Goal: Transaction & Acquisition: Download file/media

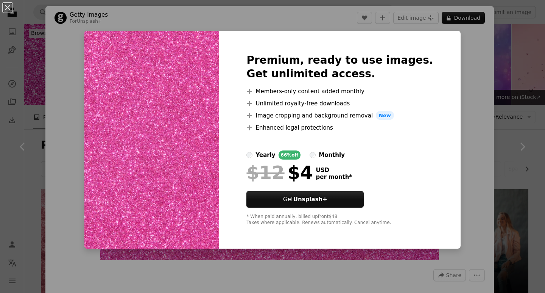
scroll to position [1861, 0]
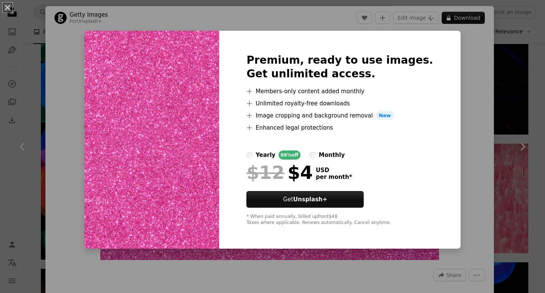
click at [435, 145] on div "Premium, ready to use images. Get unlimited access. A plus sign Members-only co…" at bounding box center [339, 140] width 241 height 218
click at [459, 111] on div "An X shape Premium, ready to use images. Get unlimited access. A plus sign Memb…" at bounding box center [272, 146] width 545 height 293
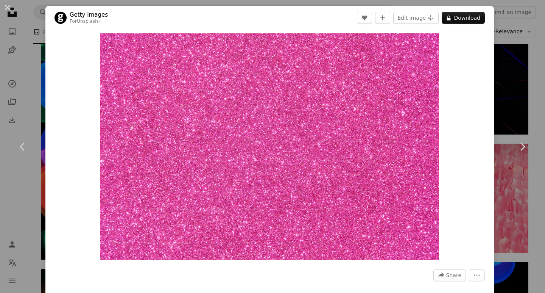
click at [490, 97] on div "An X shape Chevron left Chevron right Getty Images For Unsplash+ A heart A plus…" at bounding box center [272, 146] width 545 height 293
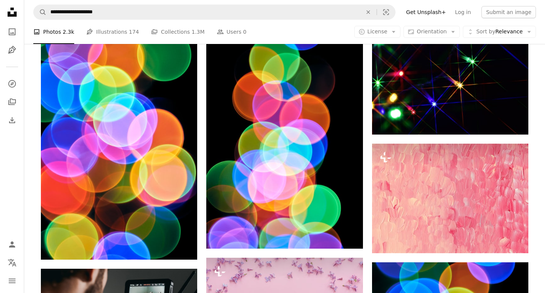
scroll to position [1657, 0]
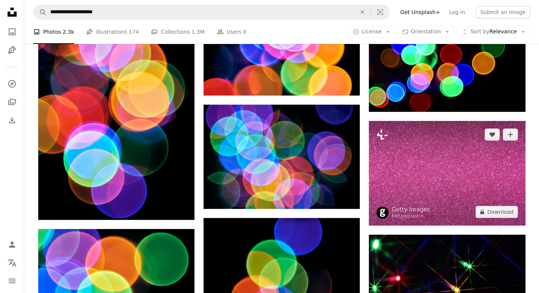
click at [427, 186] on img at bounding box center [447, 173] width 156 height 104
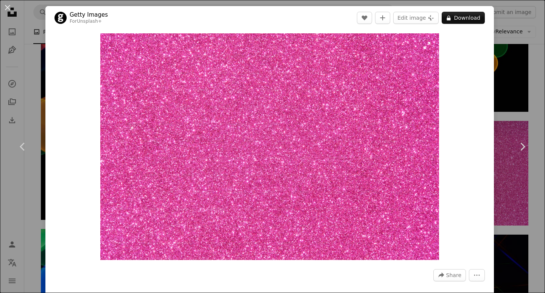
click at [364, 193] on img "Zoom in on this image" at bounding box center [269, 146] width 339 height 226
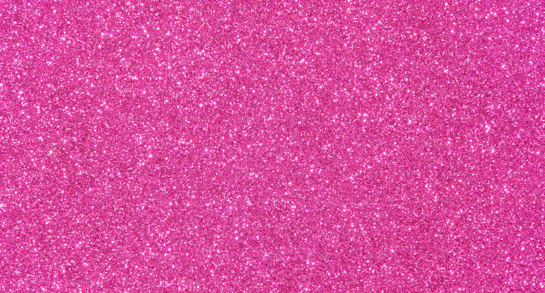
scroll to position [32, 0]
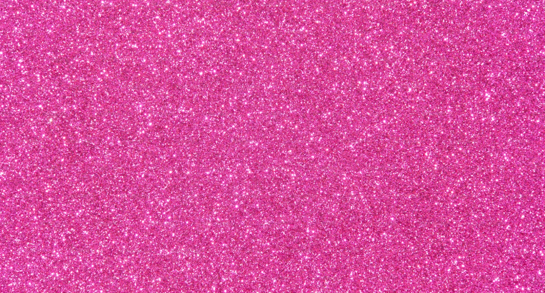
click at [364, 193] on img "Zoom out on this image" at bounding box center [273, 150] width 546 height 364
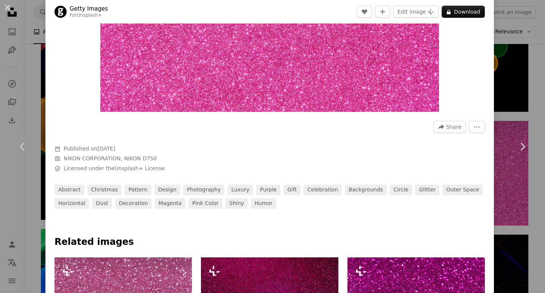
scroll to position [149, 0]
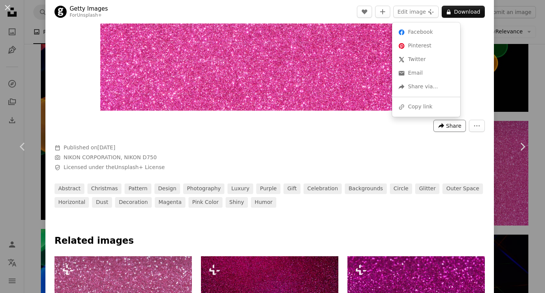
click at [438, 120] on button "A forward-right arrow Share" at bounding box center [449, 126] width 33 height 12
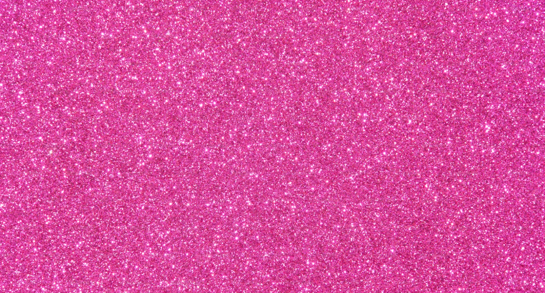
scroll to position [32, 0]
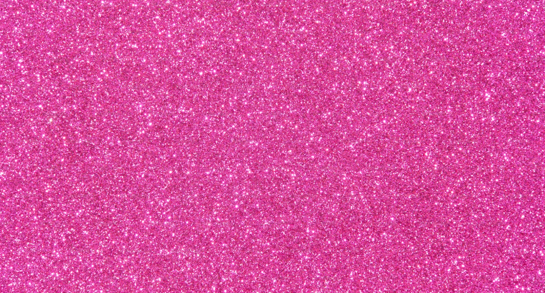
click at [351, 72] on img "Zoom out on this image" at bounding box center [273, 150] width 546 height 364
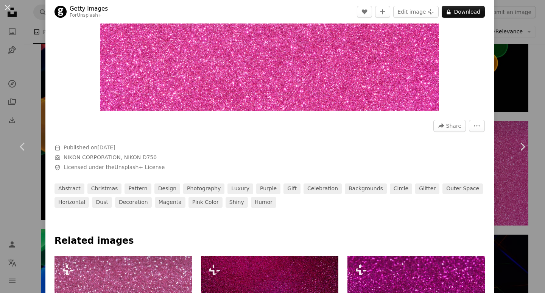
scroll to position [33, 0]
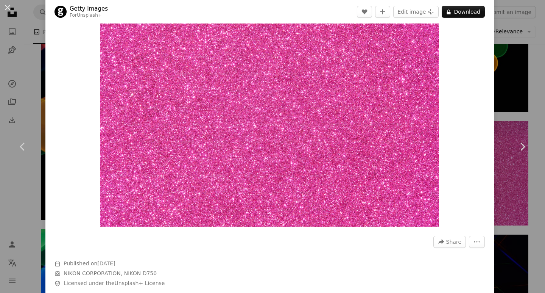
click at [351, 72] on img "Zoom in on this image" at bounding box center [269, 113] width 339 height 226
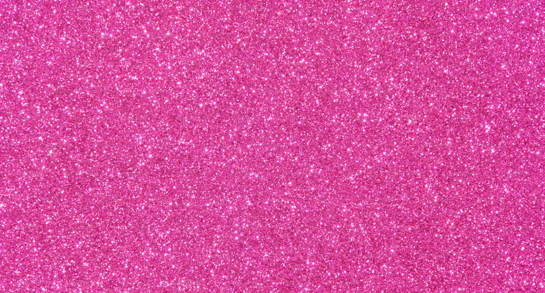
scroll to position [32, 0]
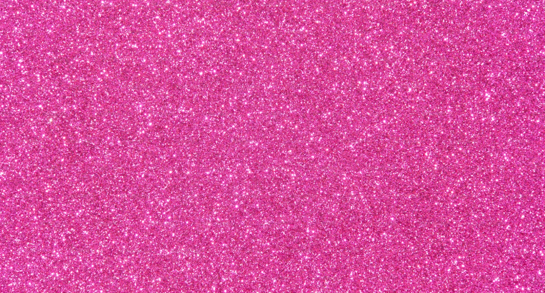
click at [351, 72] on img "Zoom out on this image" at bounding box center [273, 150] width 546 height 364
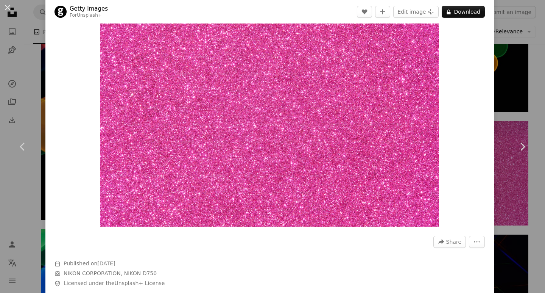
click at [351, 72] on img "Zoom in on this image" at bounding box center [269, 113] width 339 height 226
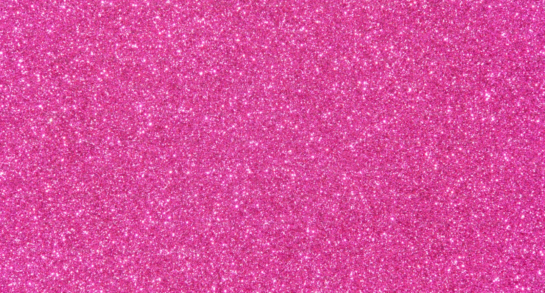
click at [351, 72] on img "Zoom out on this image" at bounding box center [273, 150] width 546 height 364
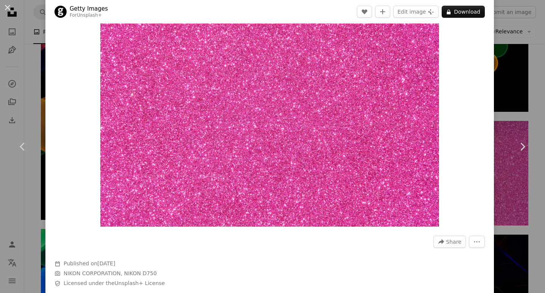
click at [351, 72] on img "Zoom in on this image" at bounding box center [269, 113] width 339 height 226
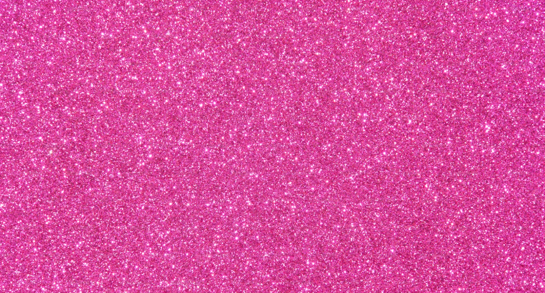
click at [351, 72] on img "Zoom out on this image" at bounding box center [273, 182] width 546 height 364
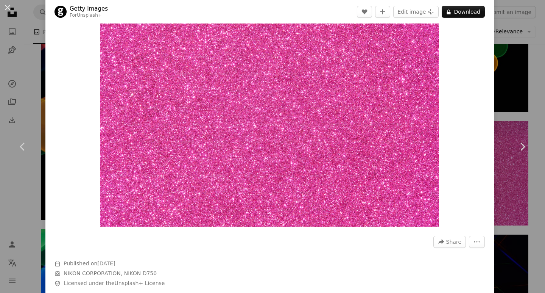
click at [351, 72] on img "Zoom in on this image" at bounding box center [269, 113] width 339 height 226
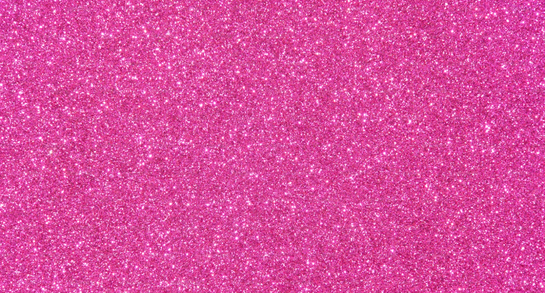
scroll to position [32, 0]
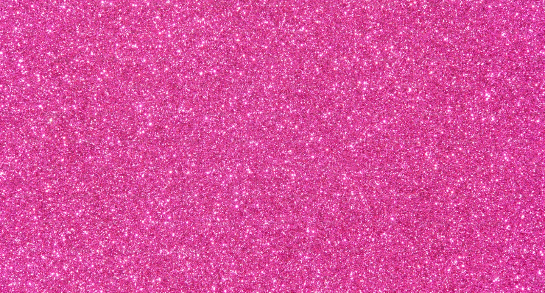
click at [351, 72] on img "Zoom out on this image" at bounding box center [273, 150] width 546 height 364
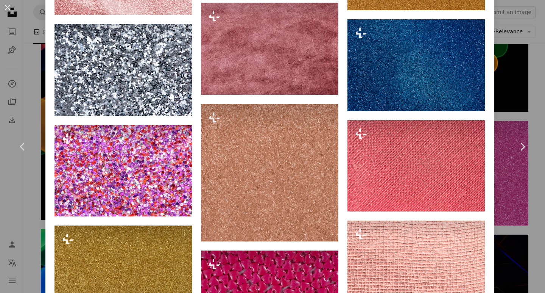
scroll to position [1368, 0]
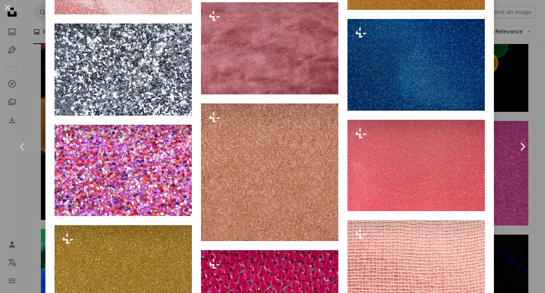
click at [513, 122] on link "Chevron right" at bounding box center [522, 146] width 45 height 73
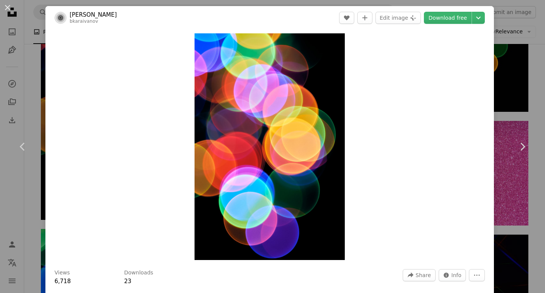
click at [533, 72] on div "An X shape Chevron left Chevron right Bozhin Karaivanov bkaraivanov A heart A p…" at bounding box center [272, 146] width 545 height 293
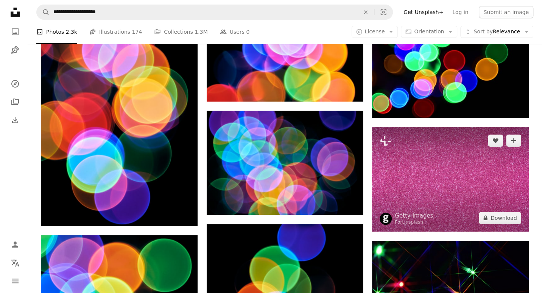
scroll to position [1650, 0]
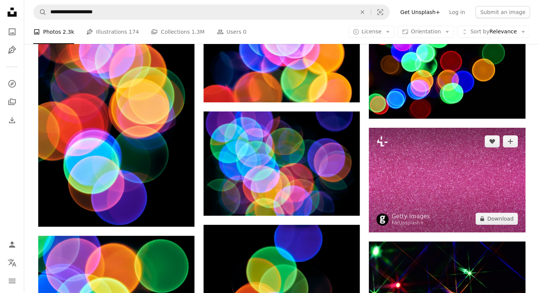
click at [456, 165] on img at bounding box center [447, 180] width 156 height 104
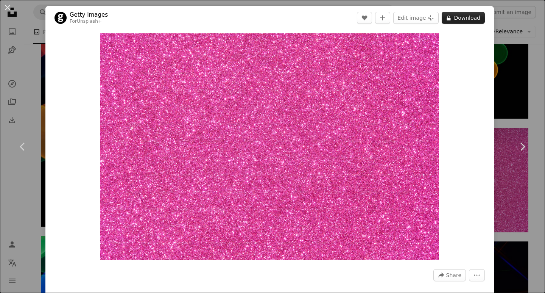
click at [453, 14] on button "A lock Download" at bounding box center [463, 18] width 43 height 12
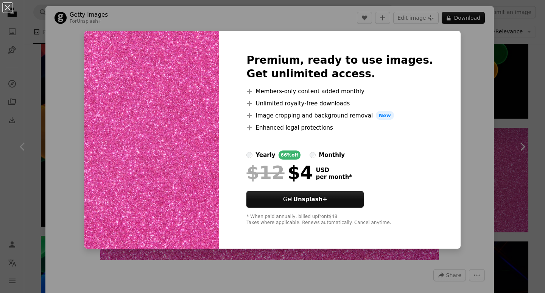
click at [486, 108] on div "An X shape Premium, ready to use images. Get unlimited access. A plus sign Memb…" at bounding box center [272, 146] width 545 height 293
